Goal: Task Accomplishment & Management: Manage account settings

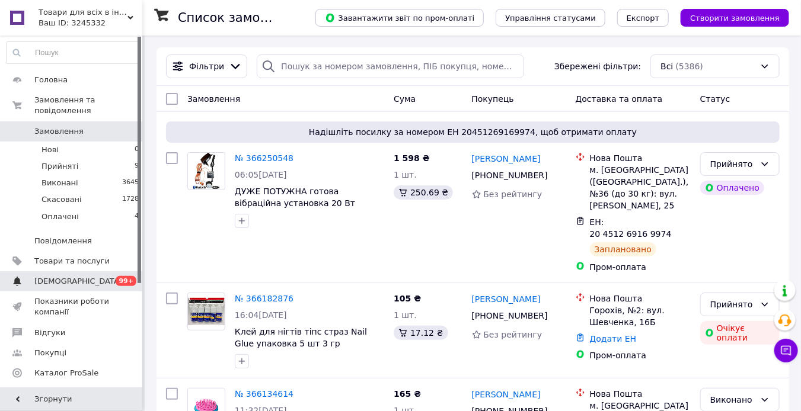
click at [95, 276] on span "[DEMOGRAPHIC_DATA]" at bounding box center [71, 281] width 75 height 11
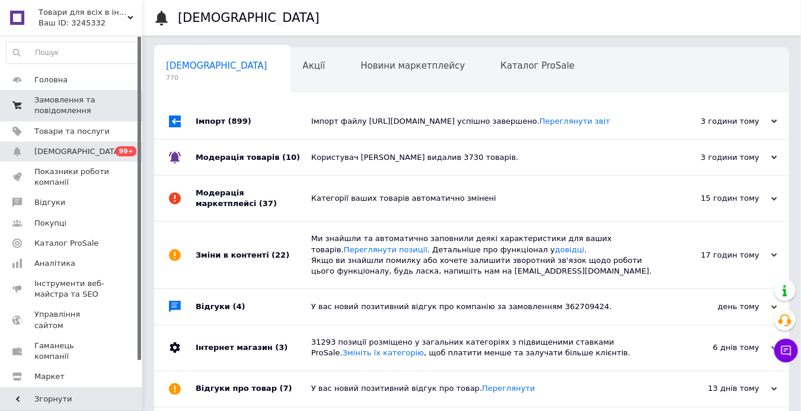
click at [95, 106] on span "Замовлення та повідомлення" at bounding box center [71, 105] width 75 height 21
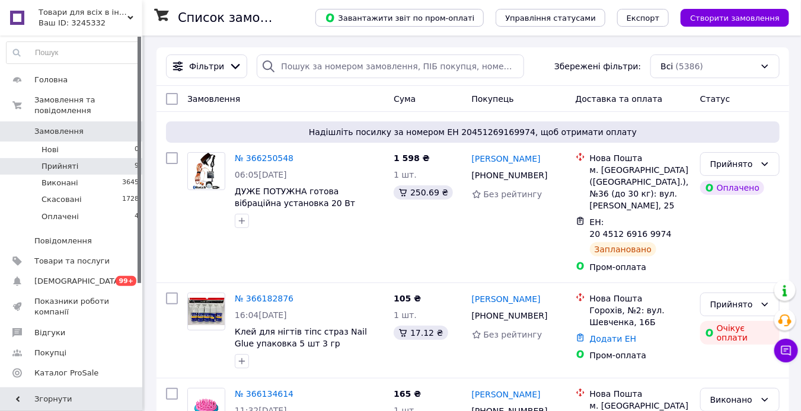
click at [90, 158] on li "Прийняті 9" at bounding box center [73, 166] width 146 height 17
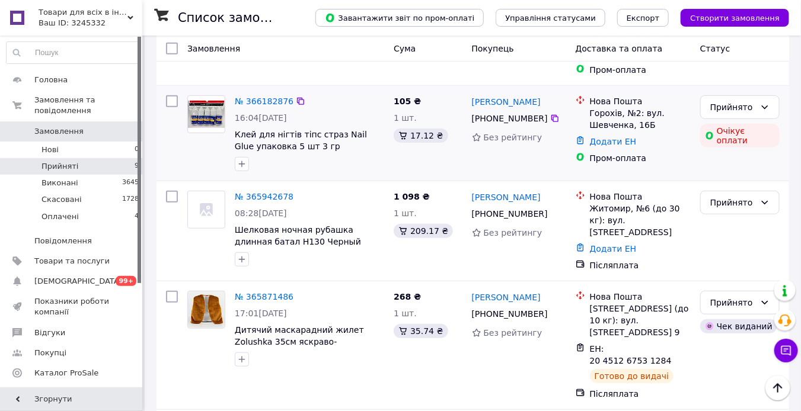
scroll to position [136, 0]
